Goal: Information Seeking & Learning: Check status

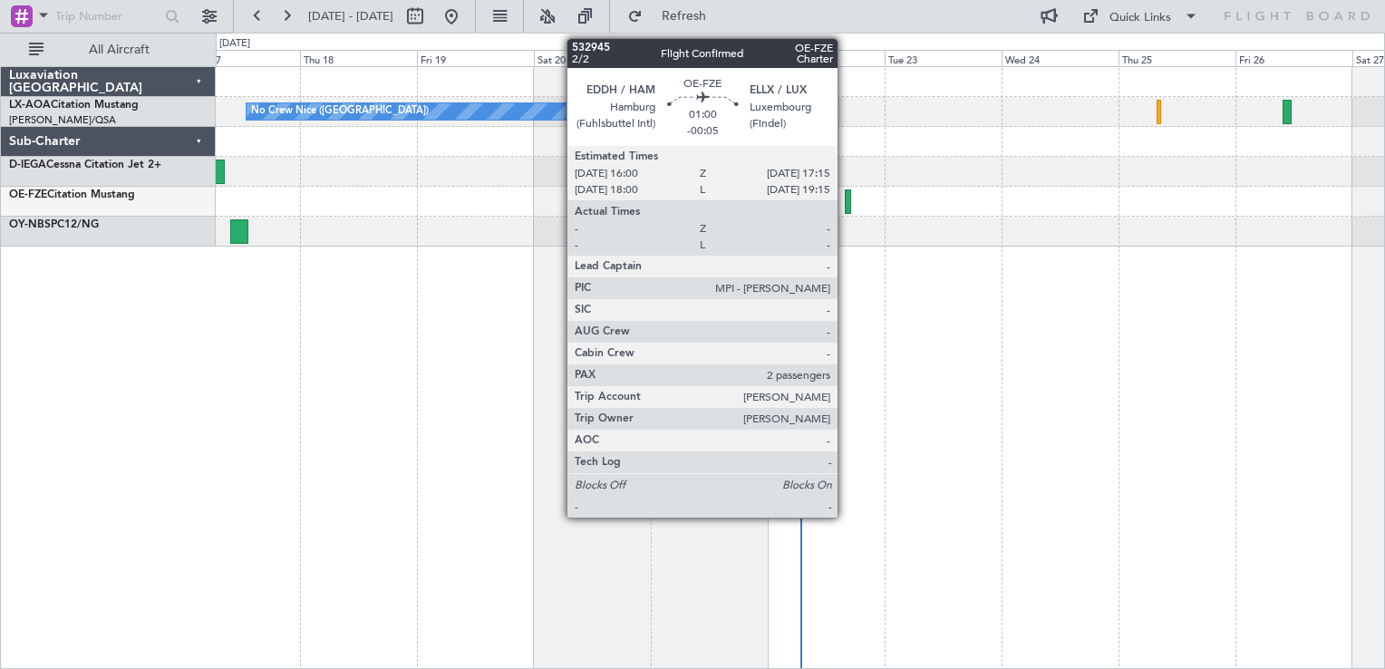
click at [845, 204] on div at bounding box center [848, 201] width 6 height 24
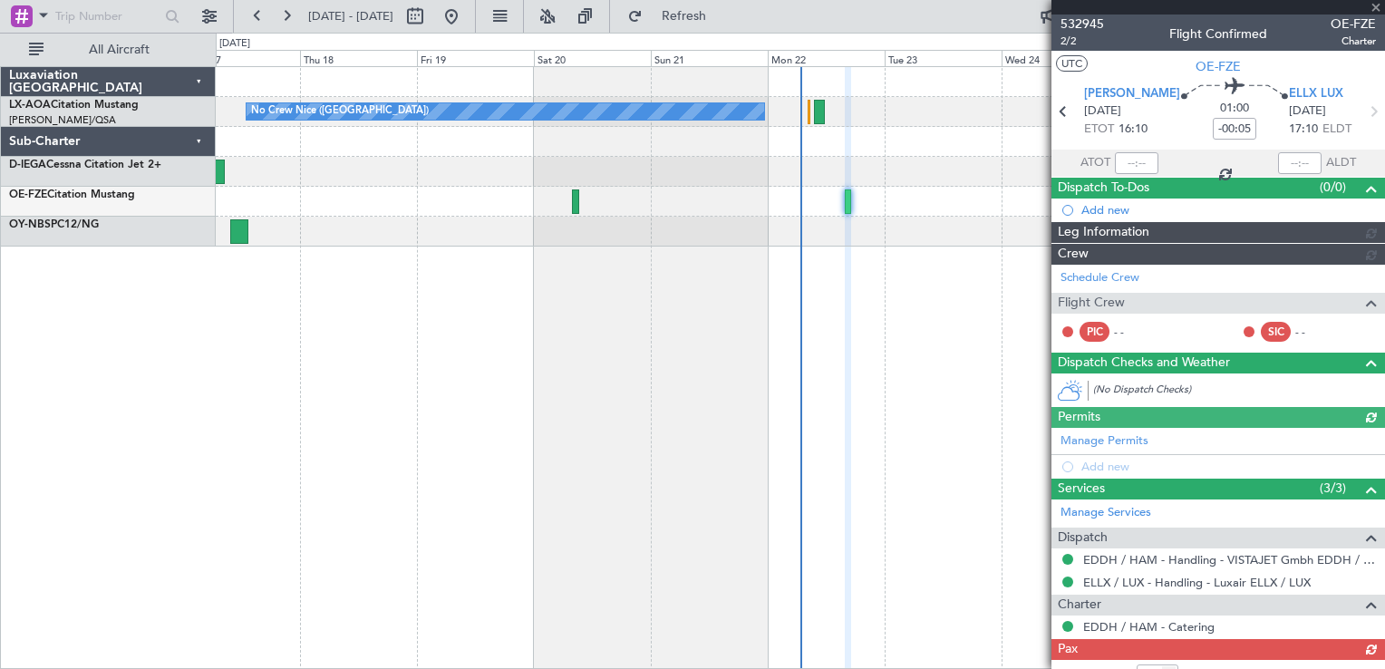
click at [1073, 27] on span "532945" at bounding box center [1083, 24] width 44 height 19
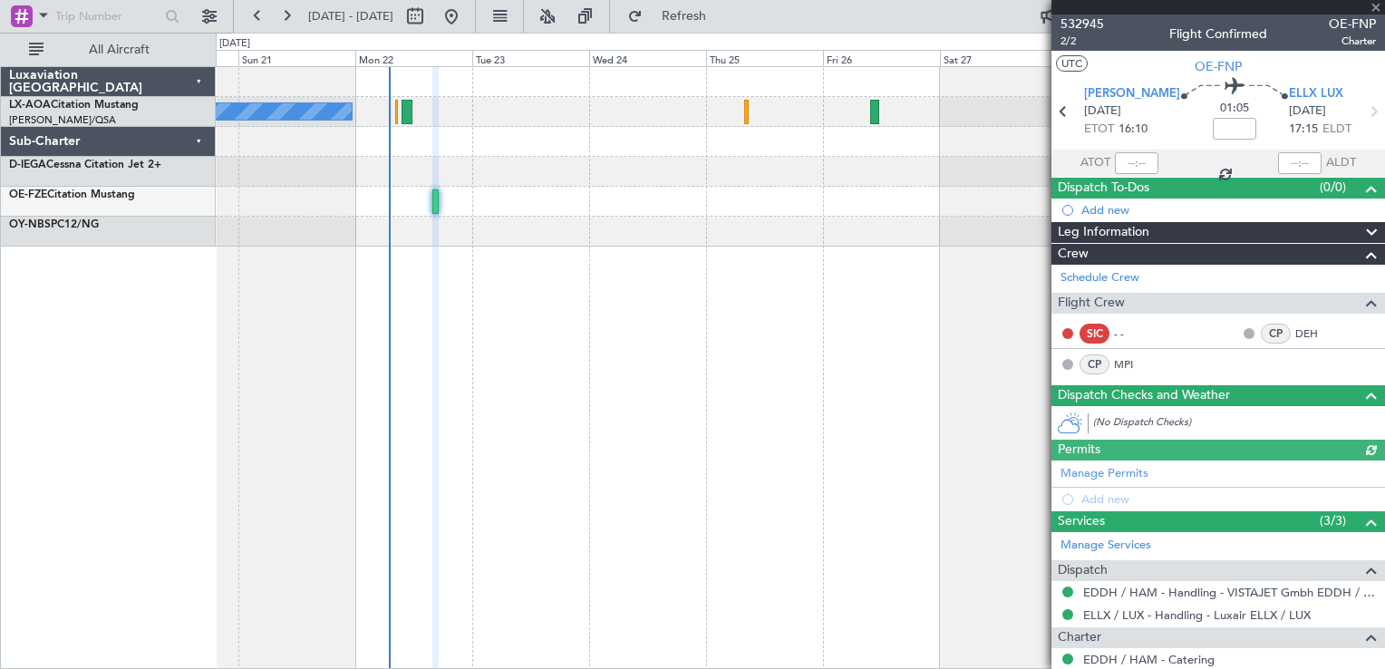
click at [364, 469] on div "No Crew Nice ([GEOGRAPHIC_DATA]) [GEOGRAPHIC_DATA] ([GEOGRAPHIC_DATA])" at bounding box center [801, 367] width 1170 height 603
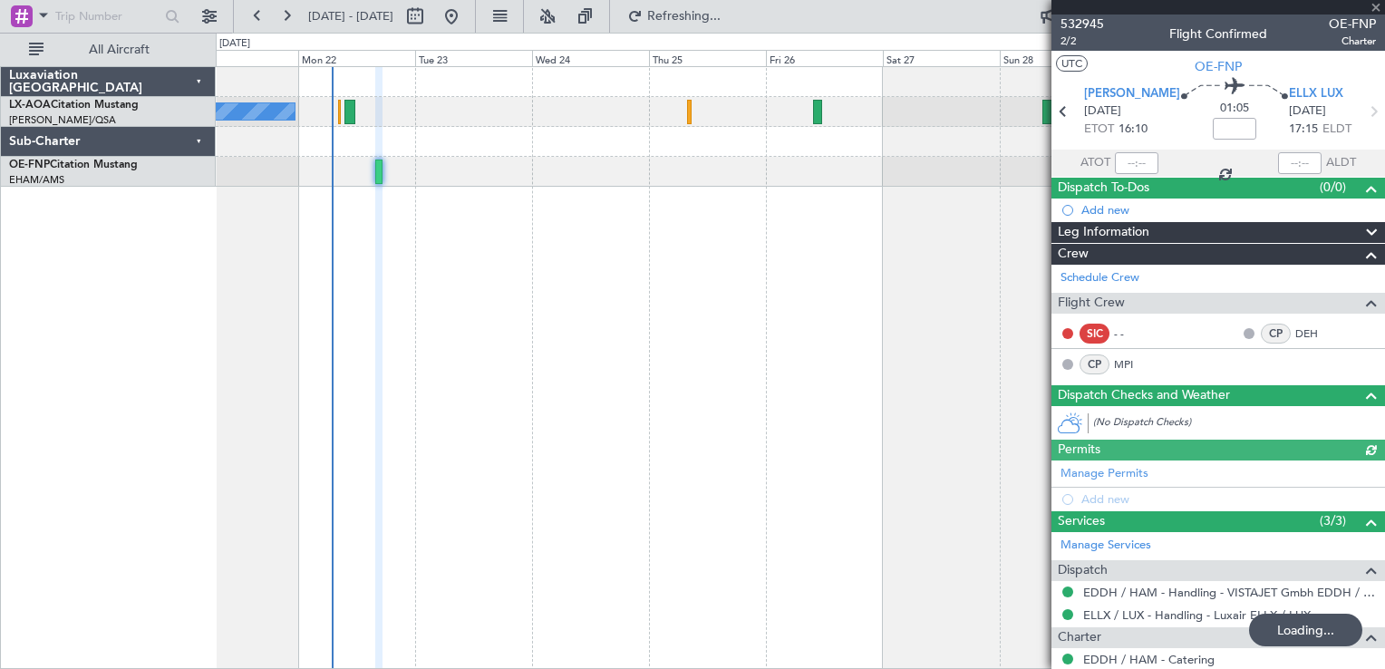
click at [642, 229] on div "No Crew Nice ([GEOGRAPHIC_DATA]) [GEOGRAPHIC_DATA] ([GEOGRAPHIC_DATA])" at bounding box center [801, 367] width 1170 height 603
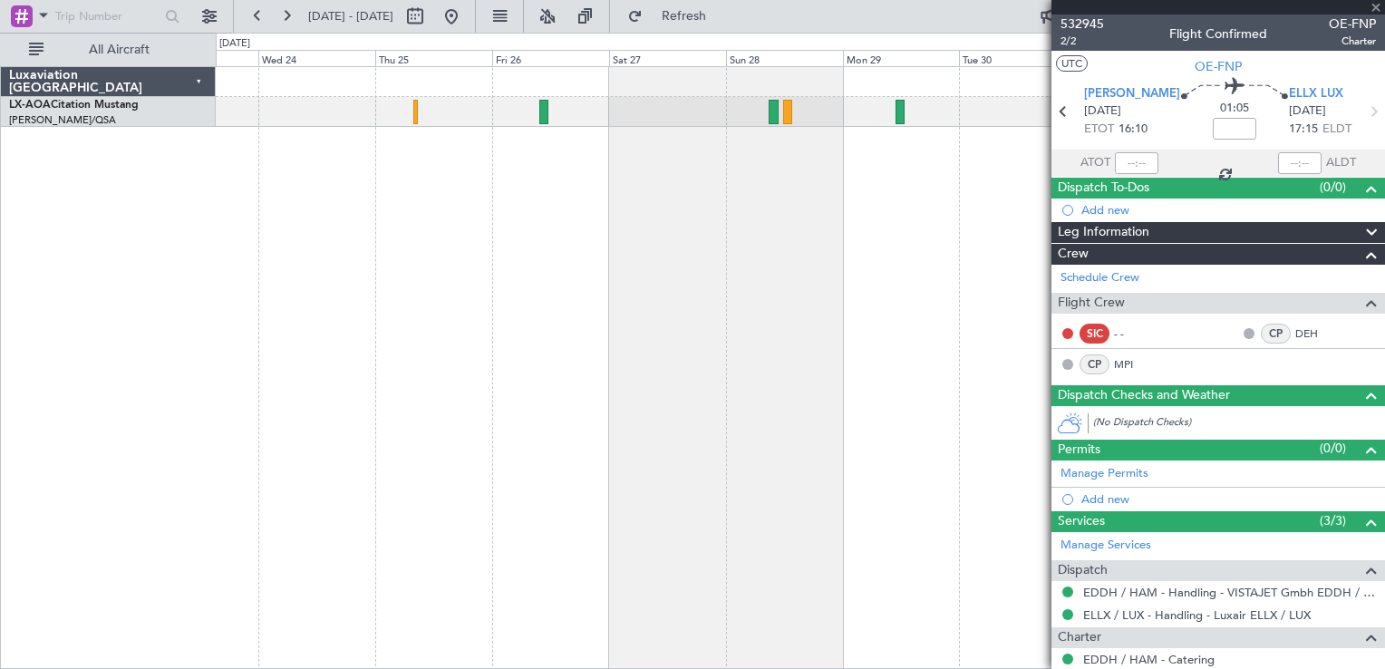
type input "1"
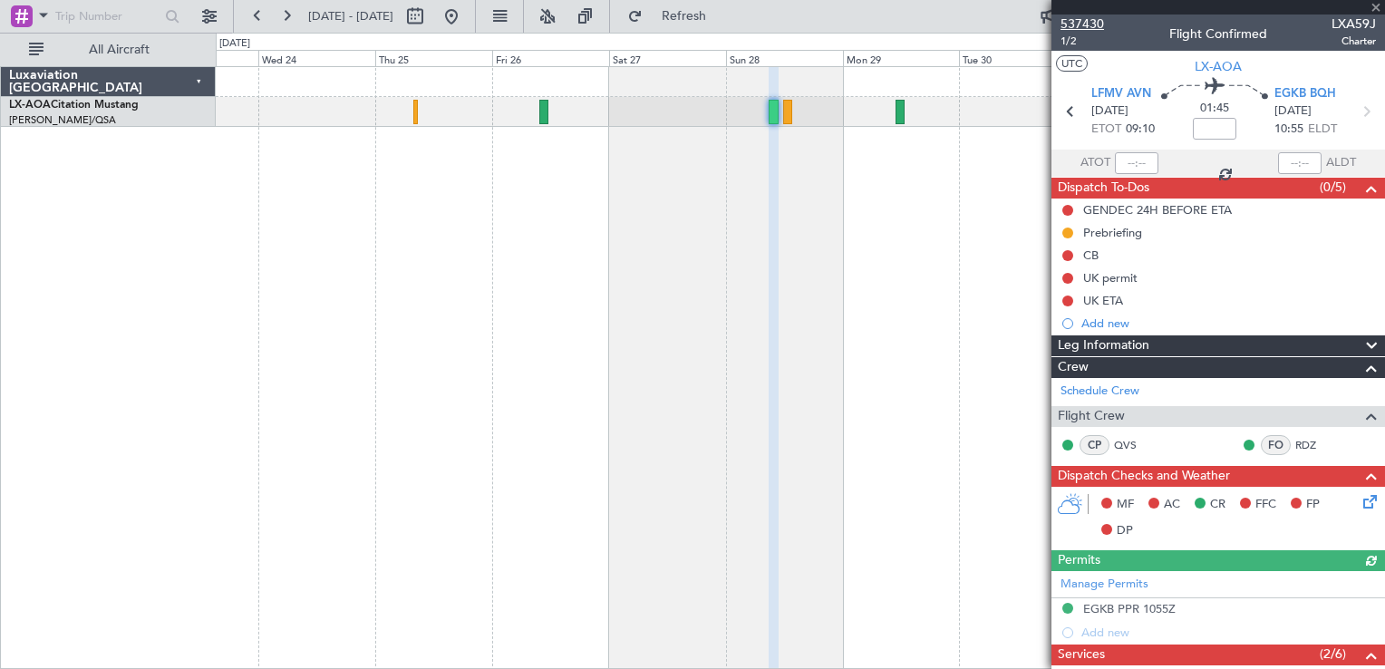
click at [1061, 19] on span "537430" at bounding box center [1083, 24] width 44 height 19
click at [466, 13] on button at bounding box center [451, 16] width 29 height 29
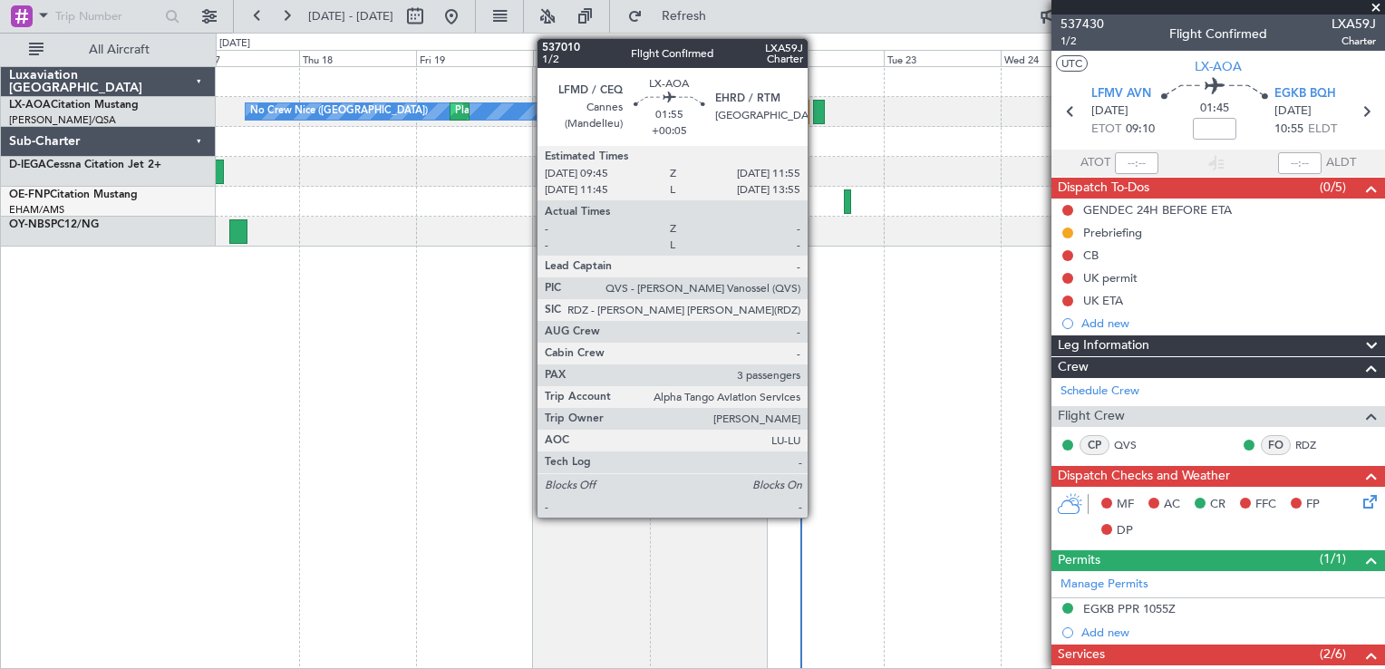
click at [816, 103] on div at bounding box center [818, 112] width 11 height 24
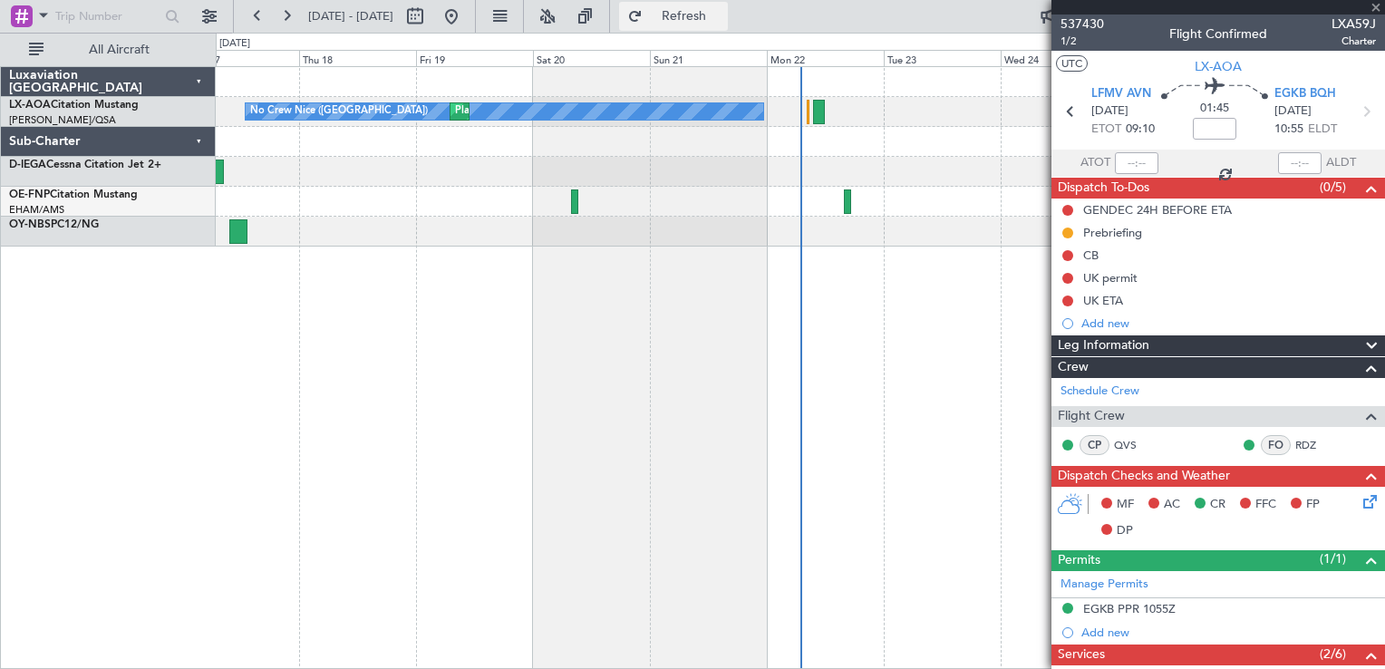
type input "+00:05"
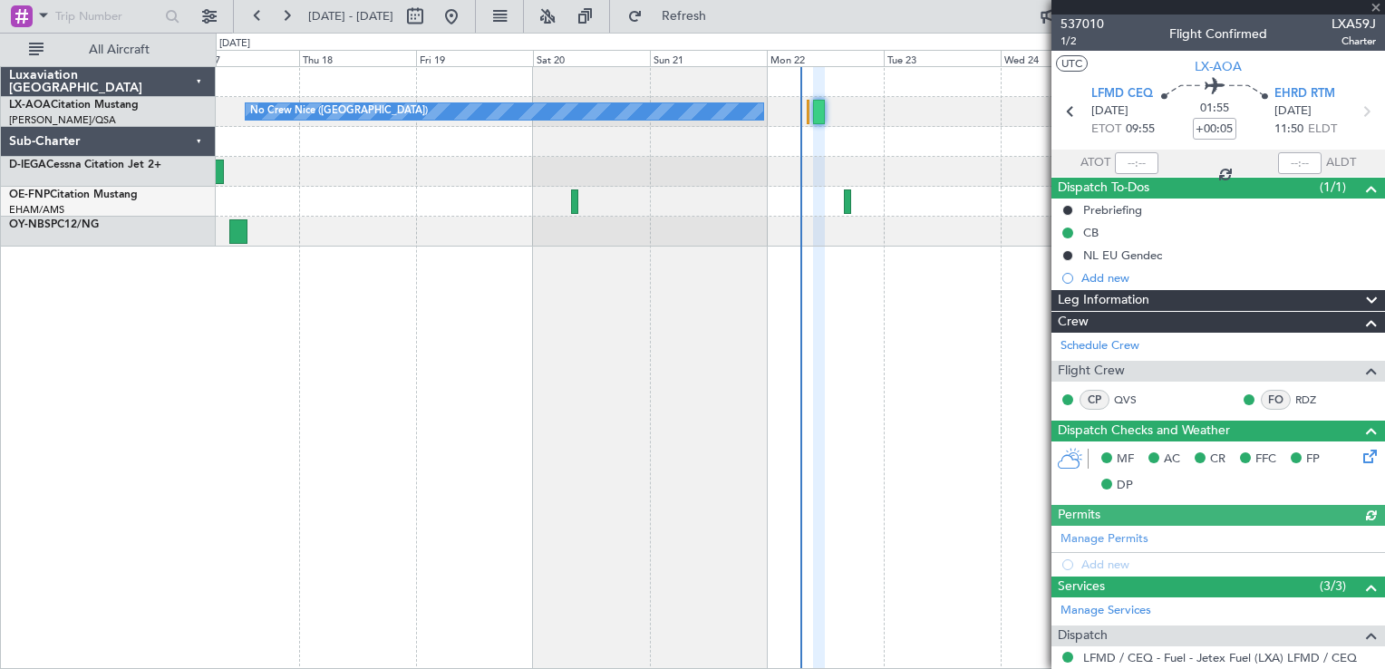
scroll to position [373, 0]
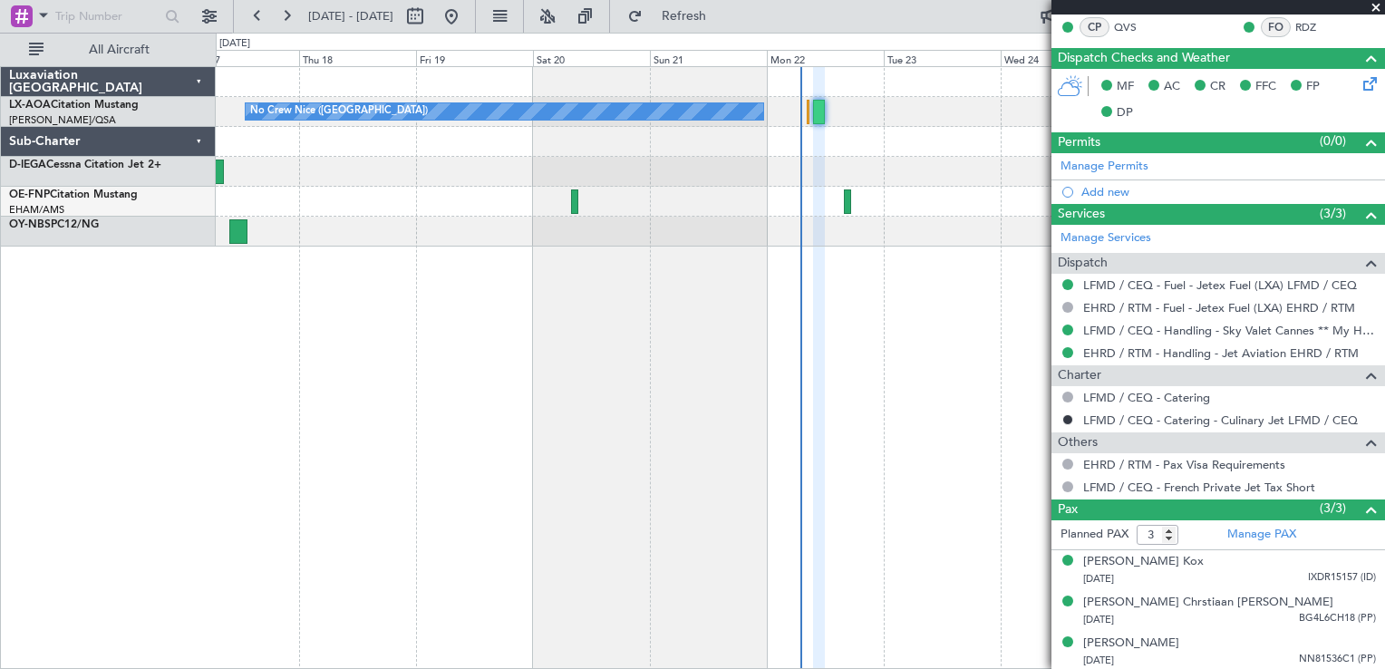
click at [738, 303] on div "Planned Maint Nice ([GEOGRAPHIC_DATA]) No [GEOGRAPHIC_DATA] ([GEOGRAPHIC_DATA])…" at bounding box center [801, 367] width 1170 height 603
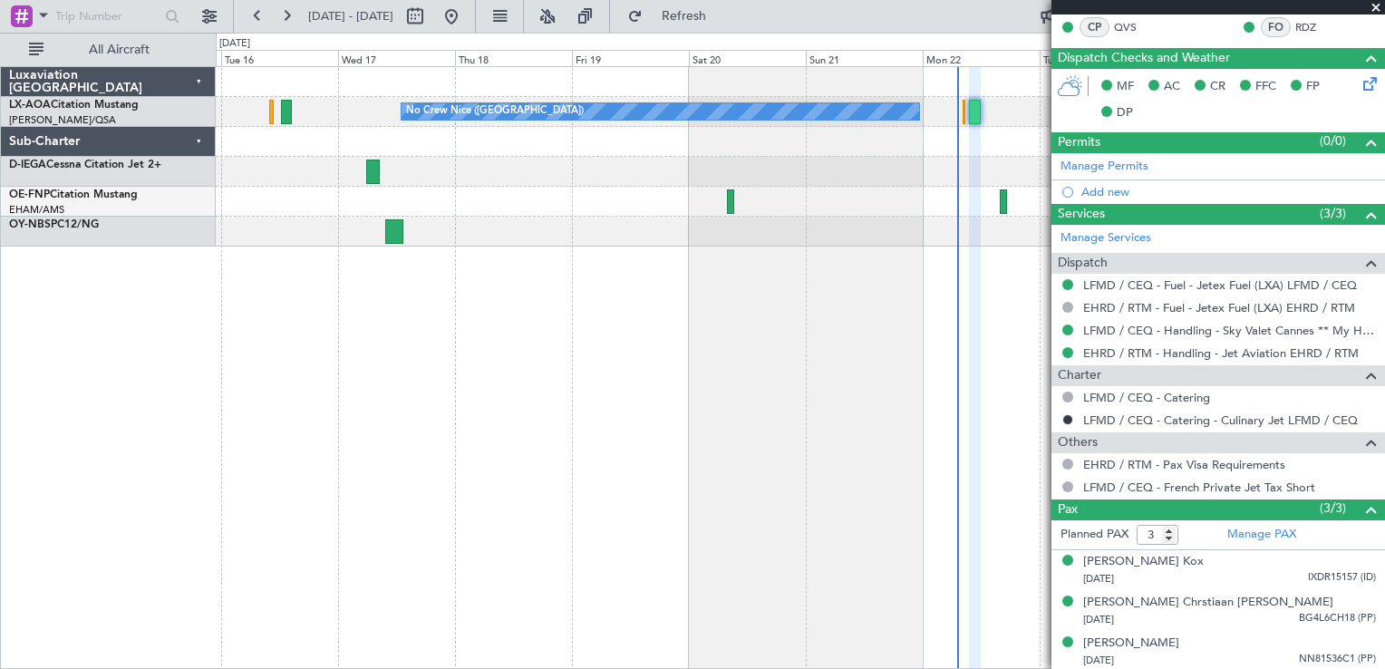
click at [1382, 10] on span at bounding box center [1376, 8] width 18 height 16
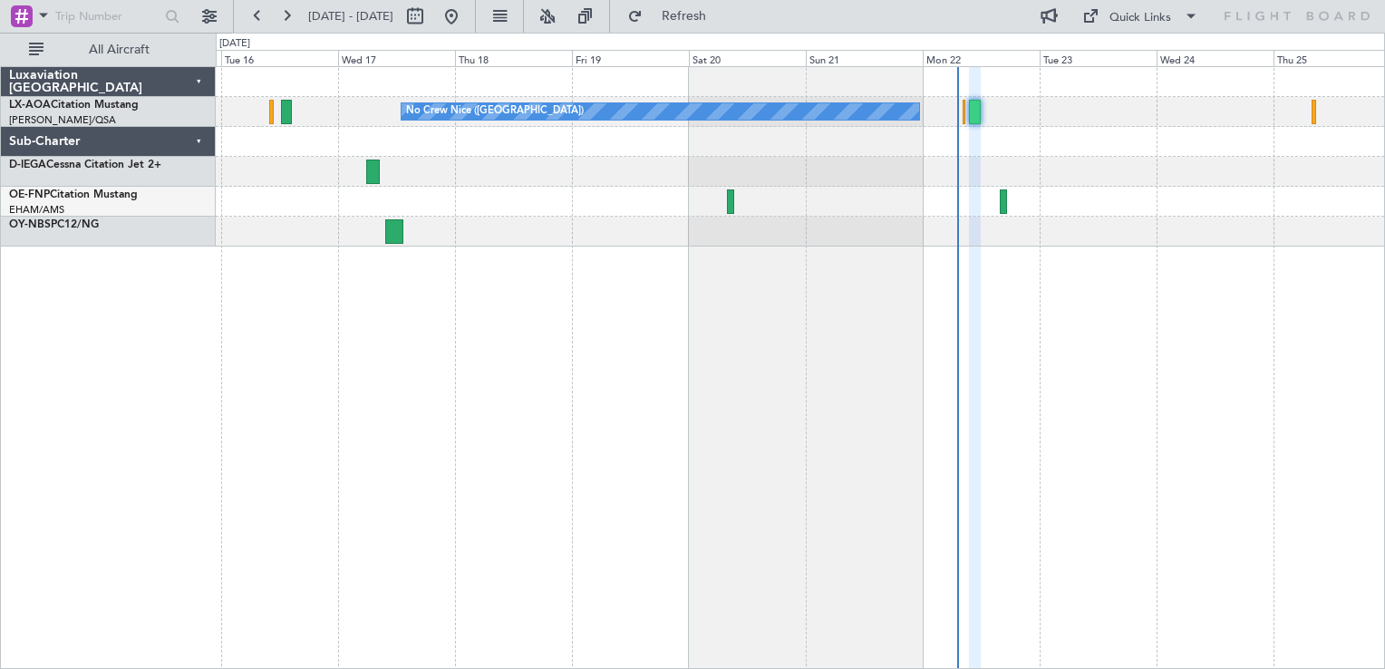
type input "0"
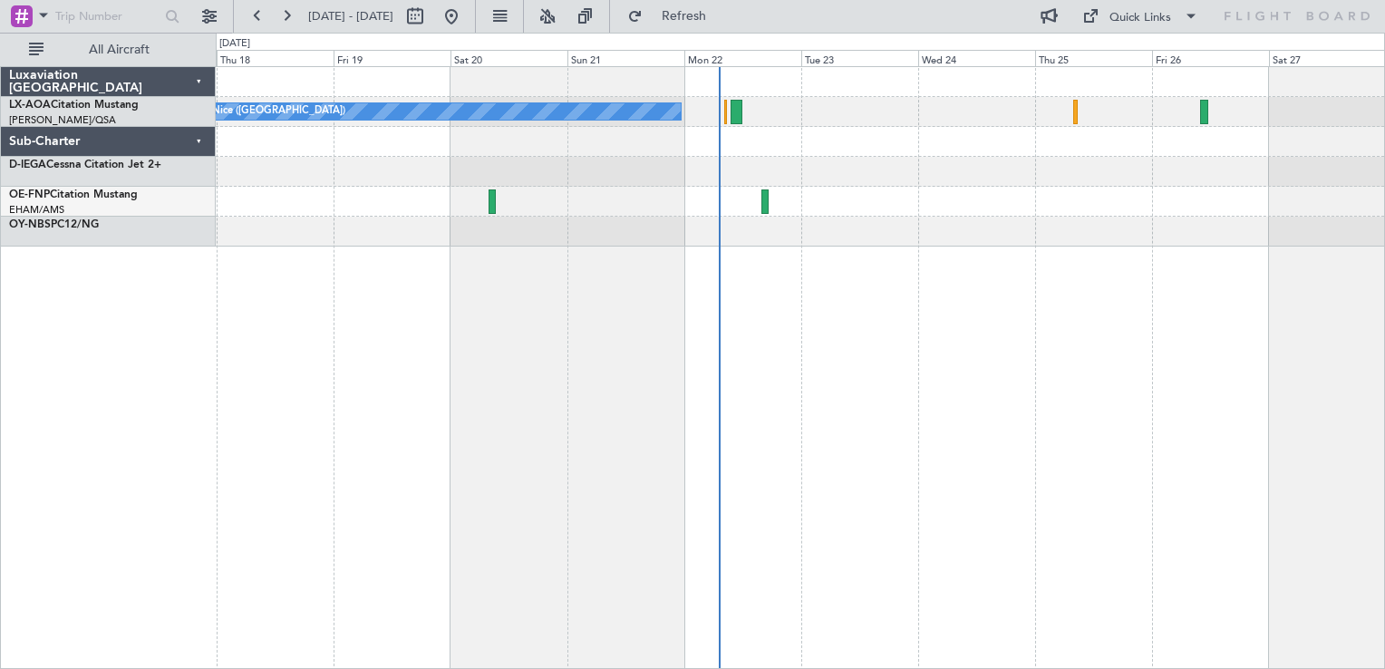
click at [906, 274] on div "Planned Maint Nice ([GEOGRAPHIC_DATA]) No [GEOGRAPHIC_DATA] ([GEOGRAPHIC_DATA])…" at bounding box center [801, 367] width 1170 height 603
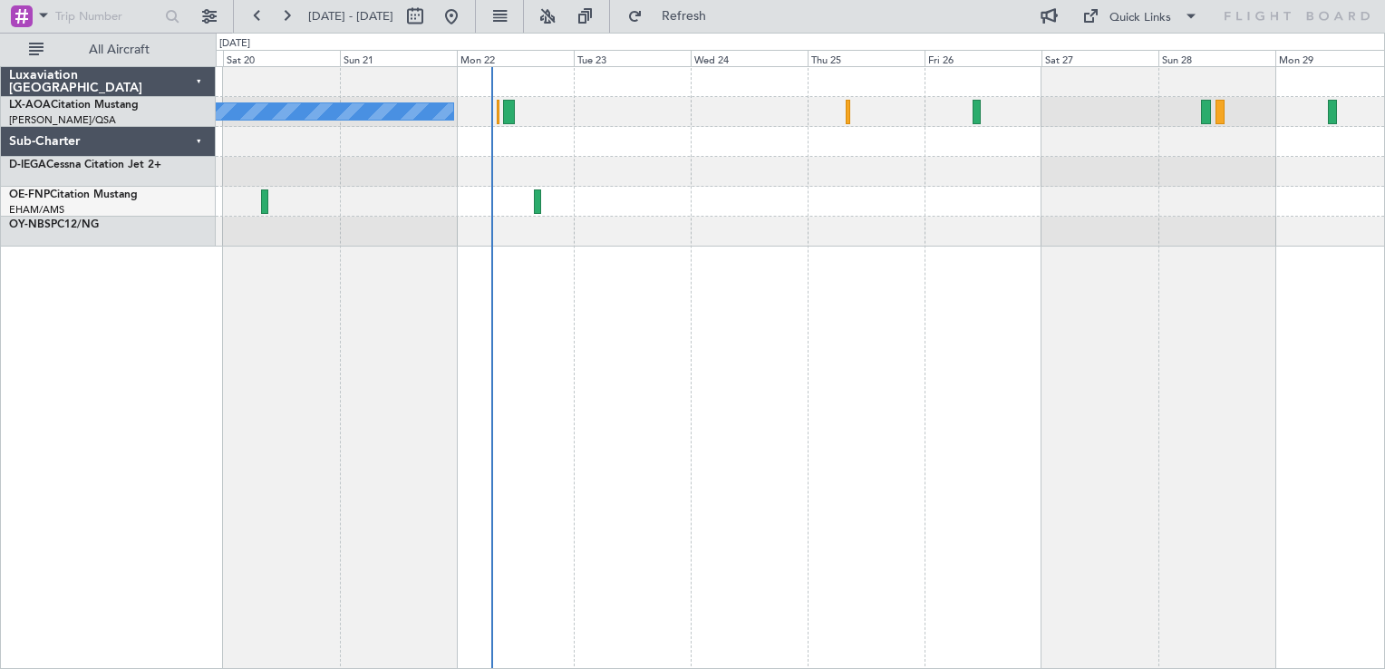
click at [815, 325] on div "No Crew Nice ([GEOGRAPHIC_DATA]) [GEOGRAPHIC_DATA] ([GEOGRAPHIC_DATA])" at bounding box center [801, 367] width 1170 height 603
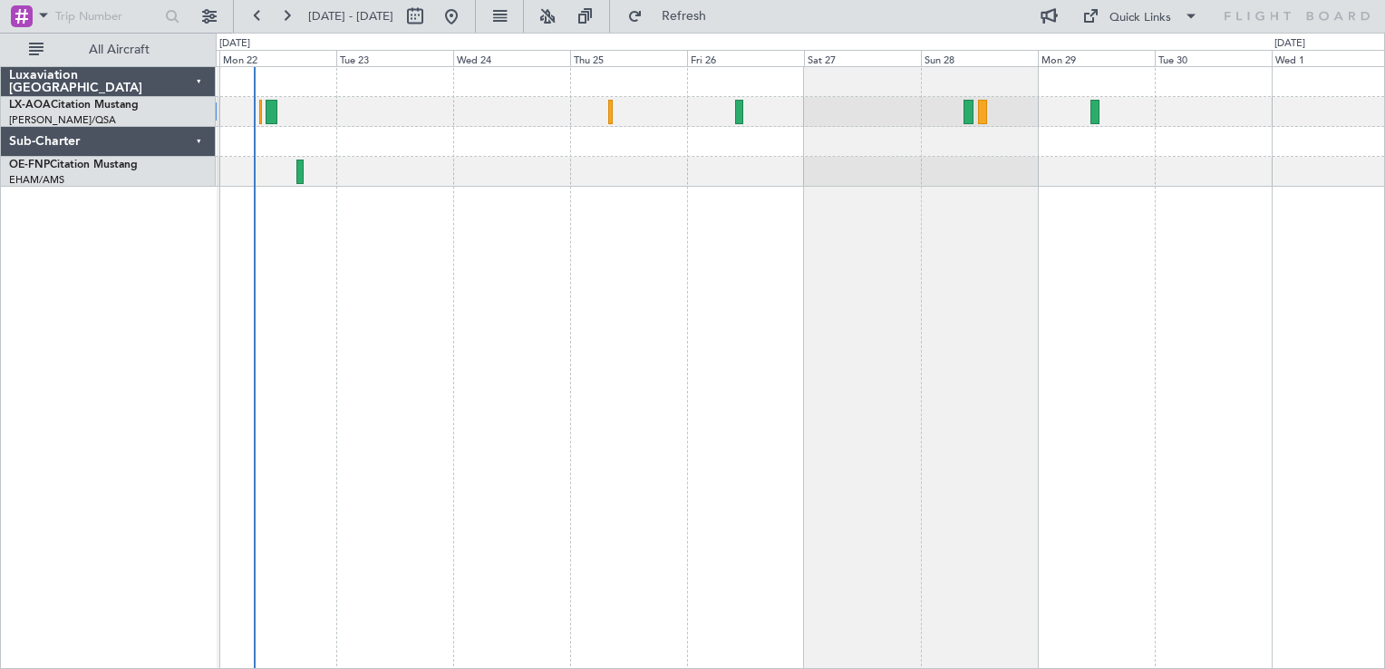
click at [762, 468] on div "No Crew Nice ([GEOGRAPHIC_DATA]) No Crew [GEOGRAPHIC_DATA] ([GEOGRAPHIC_DATA])" at bounding box center [801, 367] width 1170 height 603
click at [688, 379] on div "No Crew Antwerp ([GEOGRAPHIC_DATA]) No [GEOGRAPHIC_DATA] ([GEOGRAPHIC_DATA])" at bounding box center [801, 367] width 1170 height 603
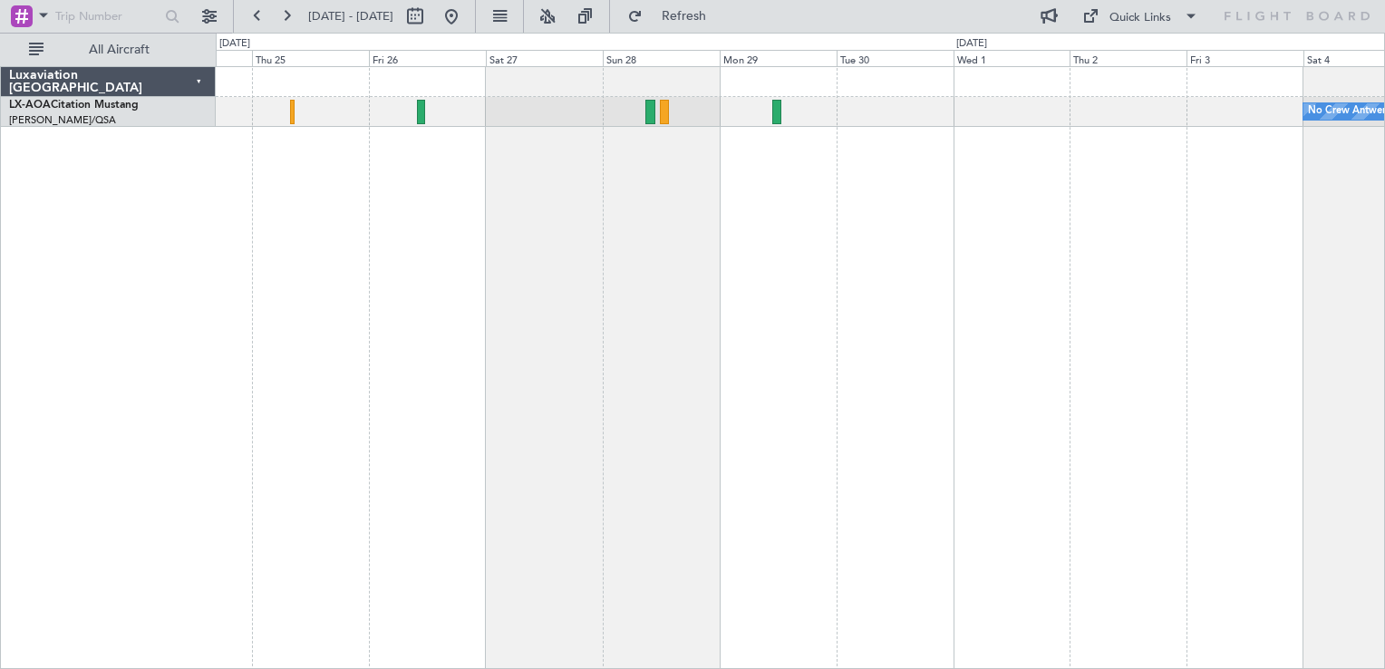
click at [421, 265] on div "No Crew Antwerp ([GEOGRAPHIC_DATA])" at bounding box center [801, 367] width 1170 height 603
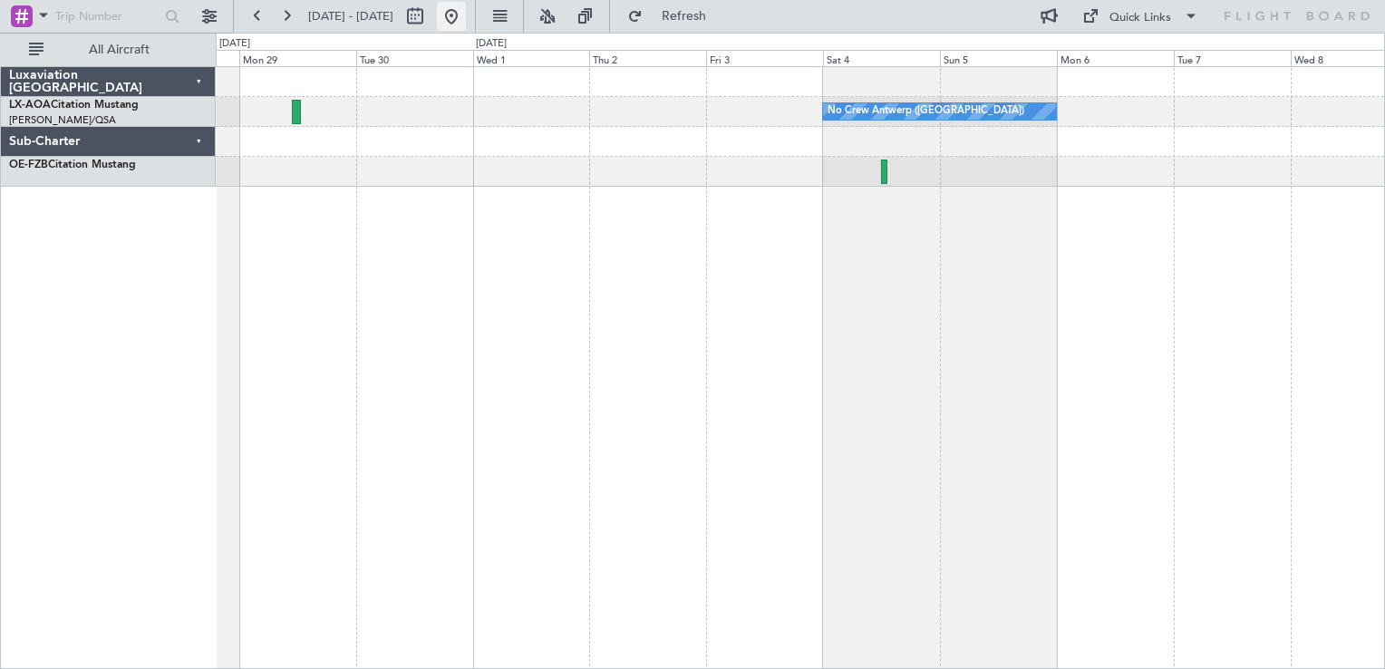
click at [466, 11] on button at bounding box center [451, 16] width 29 height 29
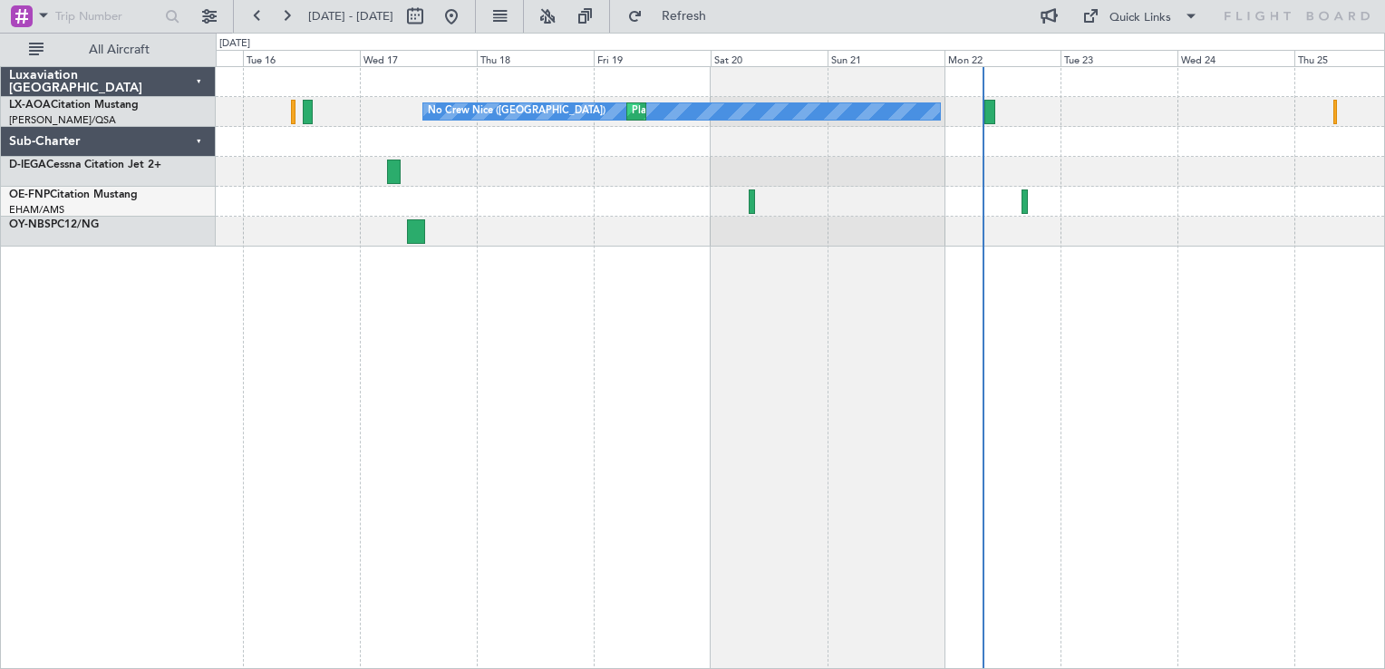
click at [824, 248] on div "No Crew Nice ([GEOGRAPHIC_DATA]) [GEOGRAPHIC_DATA] ([GEOGRAPHIC_DATA]) No Crew …" at bounding box center [801, 367] width 1170 height 603
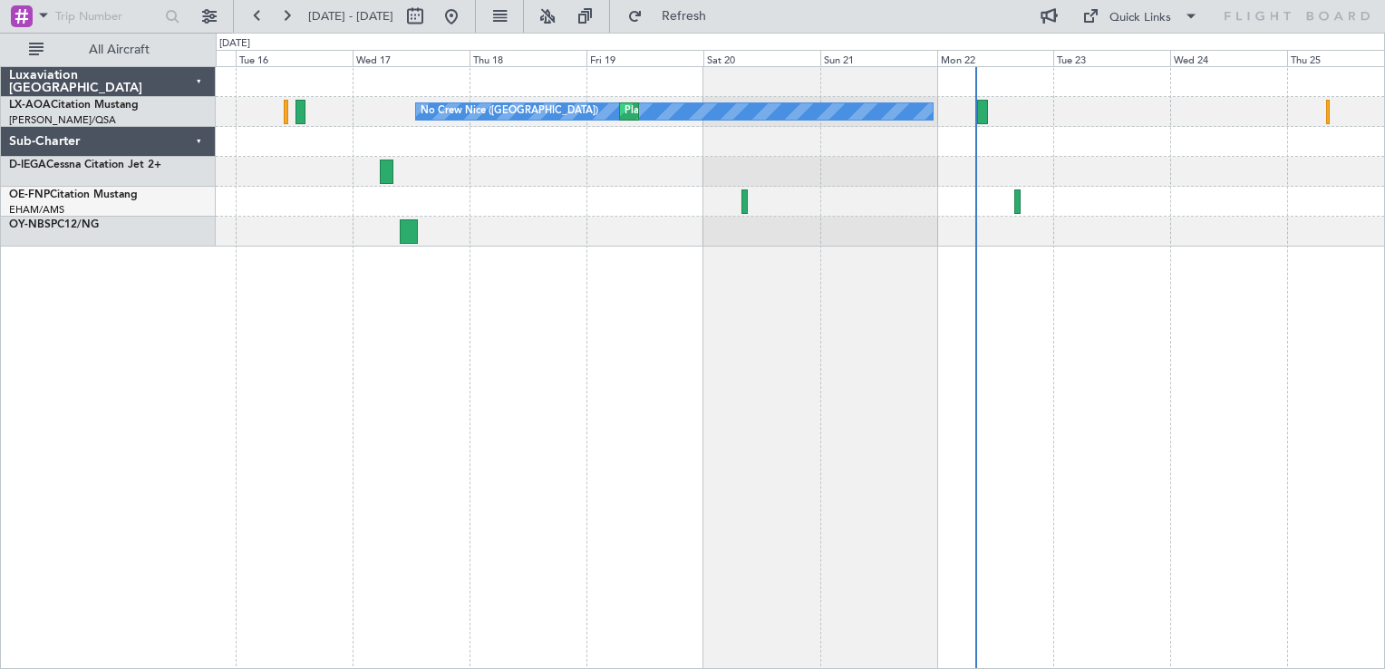
click at [709, 292] on div "No Crew Nice ([GEOGRAPHIC_DATA]) [GEOGRAPHIC_DATA] ([GEOGRAPHIC_DATA]) No Crew …" at bounding box center [801, 367] width 1170 height 603
click at [408, 413] on div "No Crew Nice ([GEOGRAPHIC_DATA]) [GEOGRAPHIC_DATA] ([GEOGRAPHIC_DATA]) No Crew …" at bounding box center [801, 367] width 1170 height 603
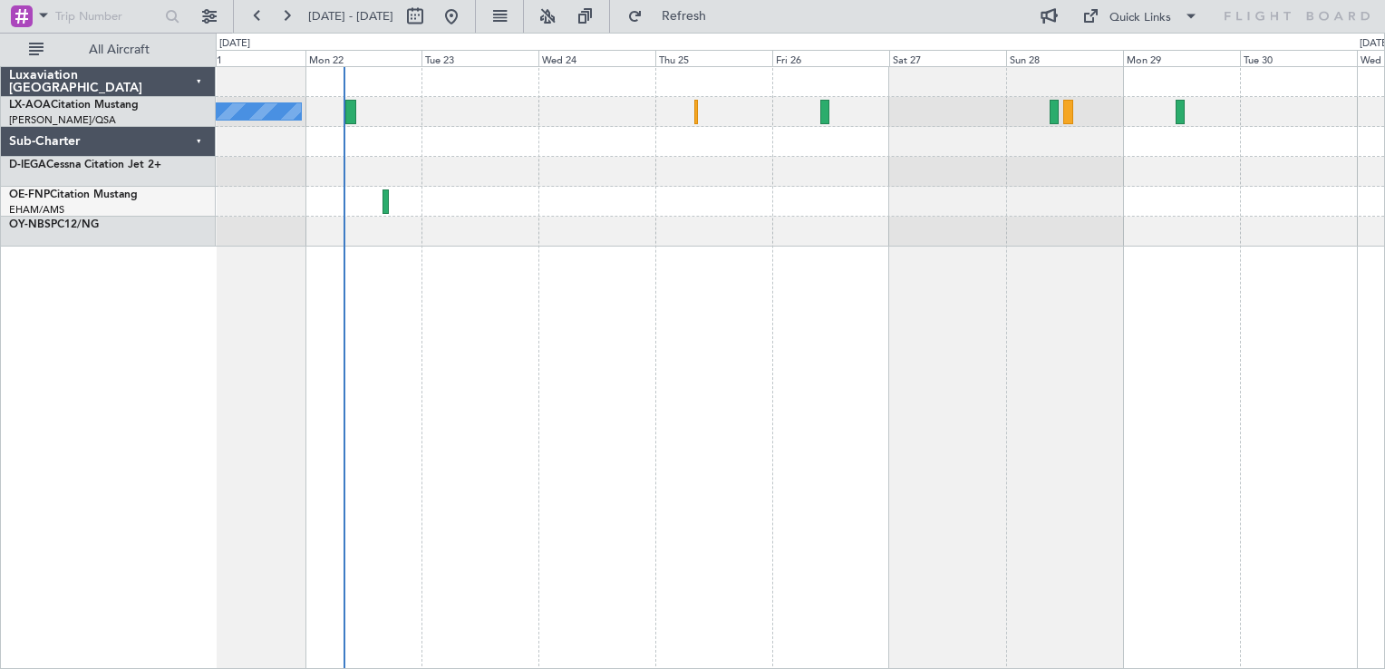
click at [627, 410] on div "No Crew Nice ([GEOGRAPHIC_DATA]) [GEOGRAPHIC_DATA] ([GEOGRAPHIC_DATA])" at bounding box center [801, 367] width 1170 height 603
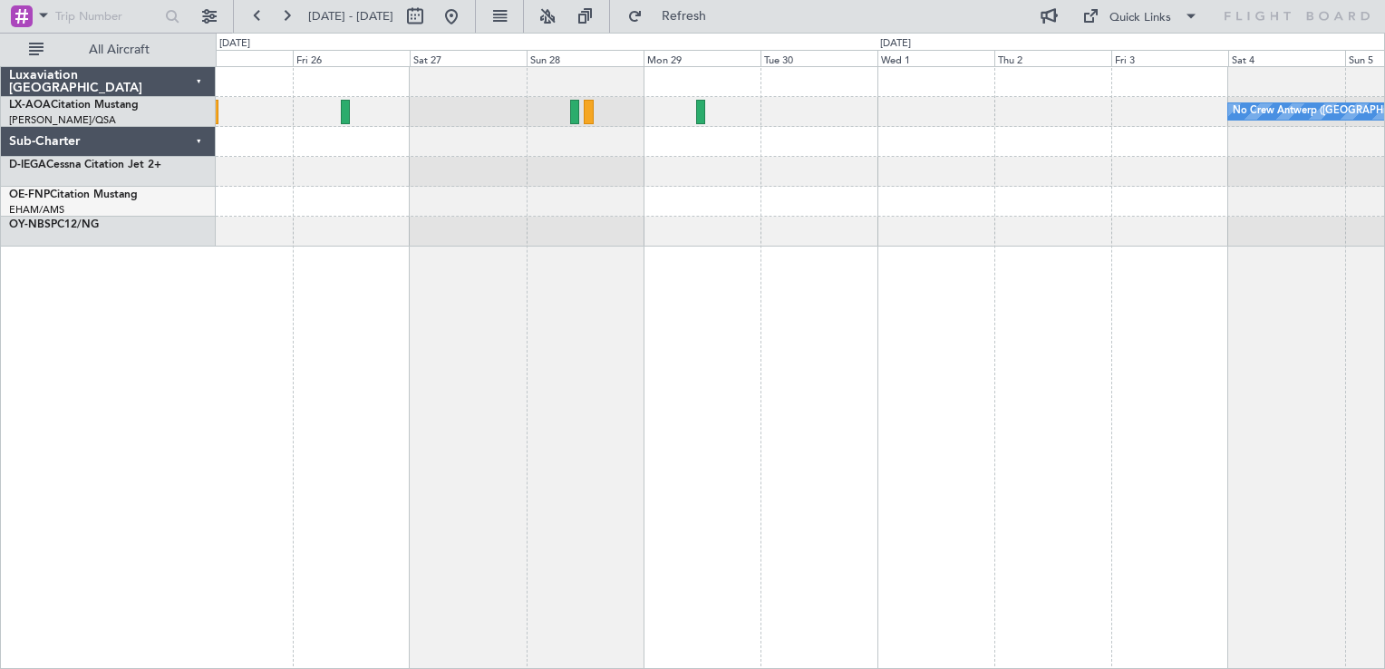
click at [612, 383] on div "No Crew Antwerp ([GEOGRAPHIC_DATA])" at bounding box center [801, 367] width 1170 height 603
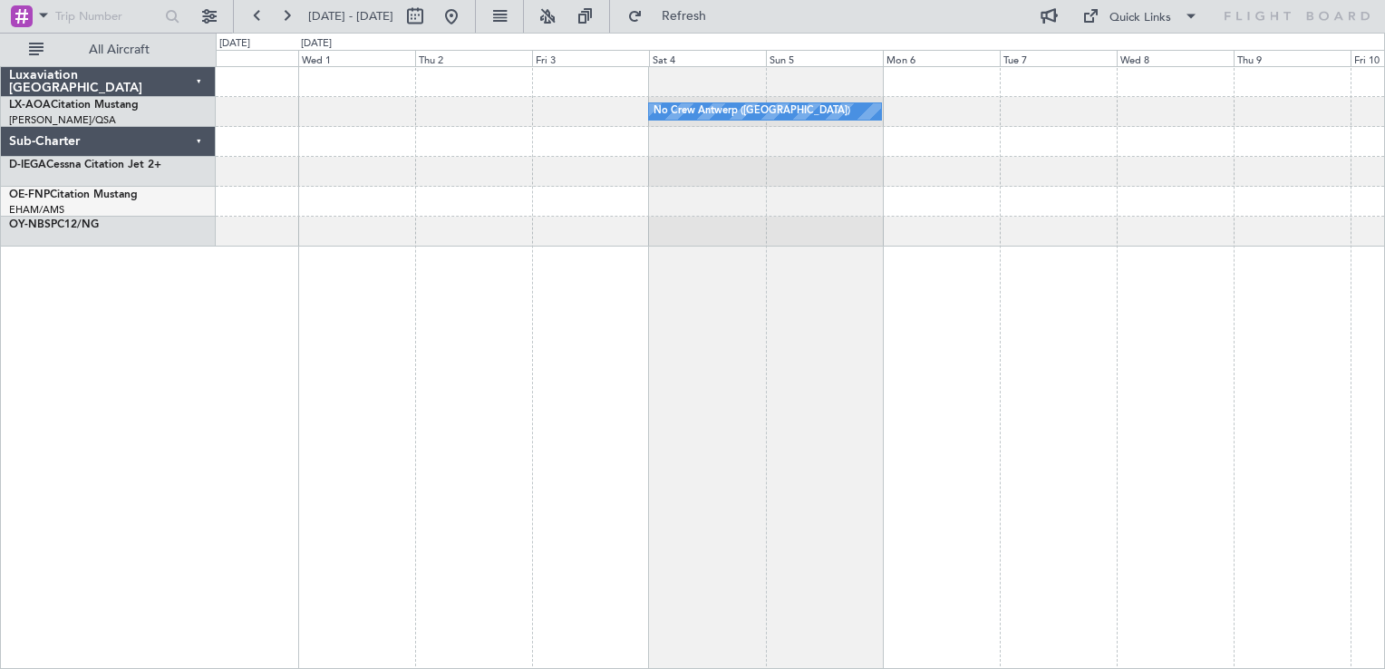
click at [696, 363] on div "No Crew Antwerp ([GEOGRAPHIC_DATA]) No Crew [GEOGRAPHIC_DATA] ([GEOGRAPHIC_DATA…" at bounding box center [801, 367] width 1170 height 603
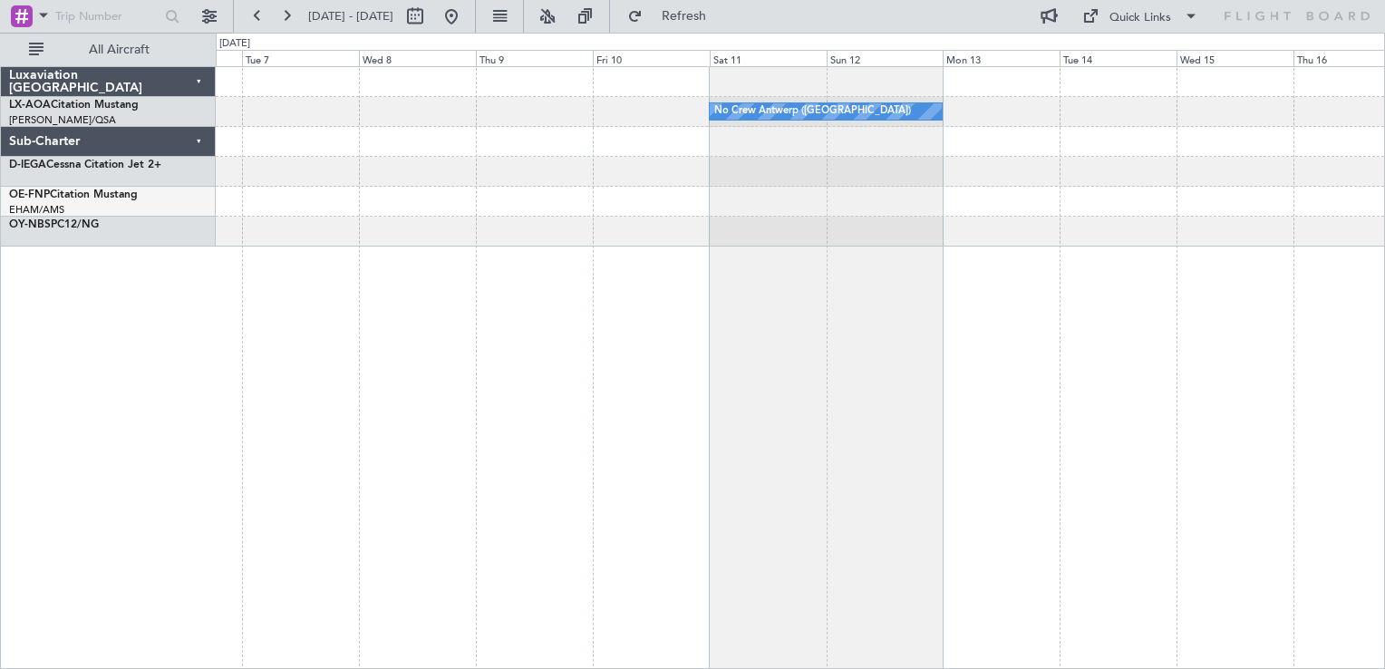
click at [696, 395] on div "No Crew Antwerp ([GEOGRAPHIC_DATA]) No Crew [GEOGRAPHIC_DATA] ([GEOGRAPHIC_DATA…" at bounding box center [801, 367] width 1170 height 603
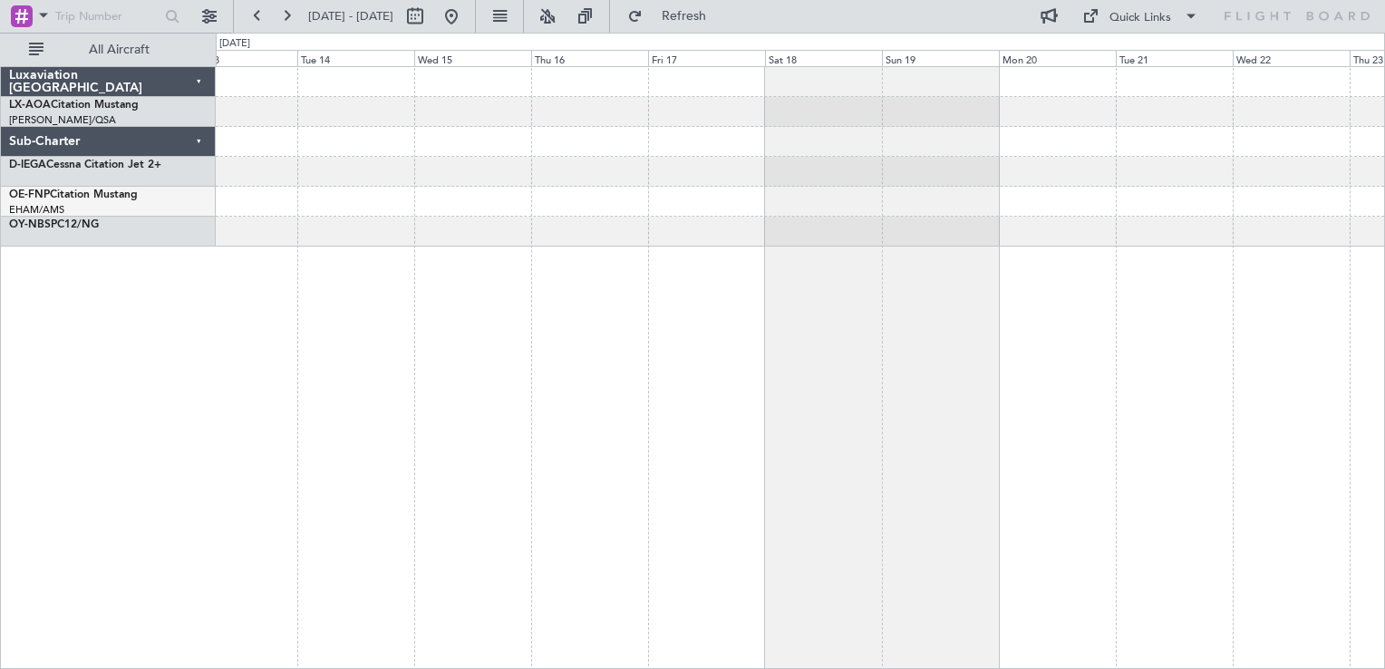
click at [815, 404] on div "No Crew Antwerp ([GEOGRAPHIC_DATA])" at bounding box center [801, 367] width 1170 height 603
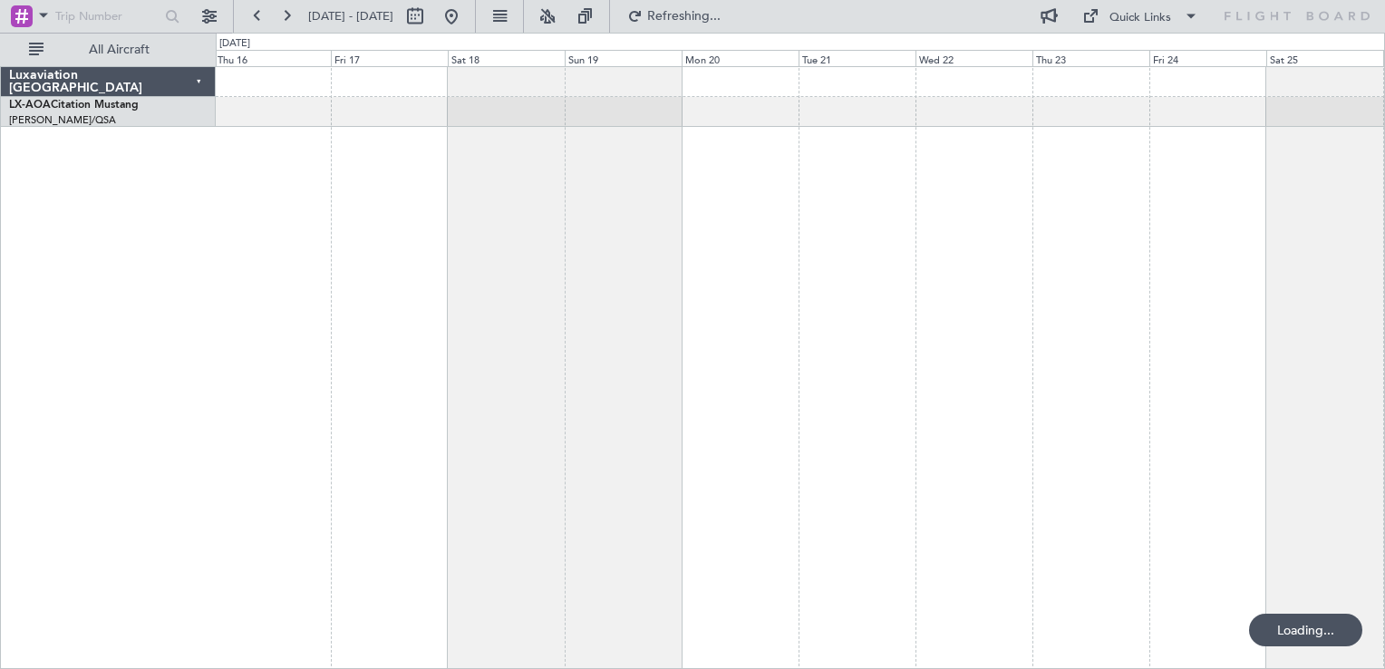
click at [668, 393] on div at bounding box center [801, 367] width 1170 height 603
